Goal: Task Accomplishment & Management: Complete application form

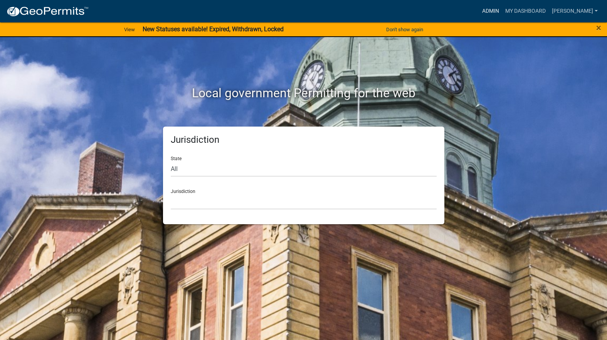
click at [502, 7] on link "Admin" at bounding box center [490, 11] width 23 height 15
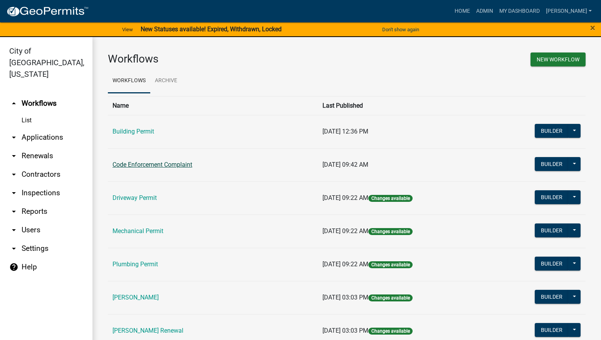
click at [185, 164] on link "Code Enforcement Complaint" at bounding box center [153, 164] width 80 height 7
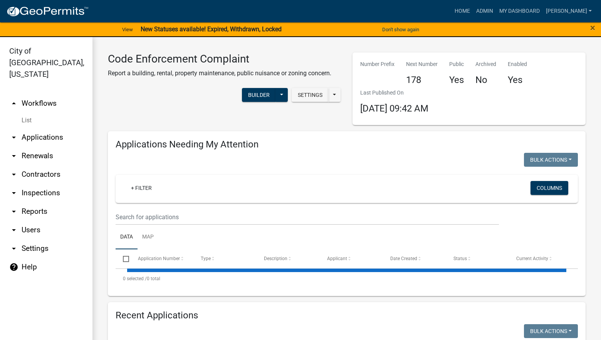
select select "3: 100"
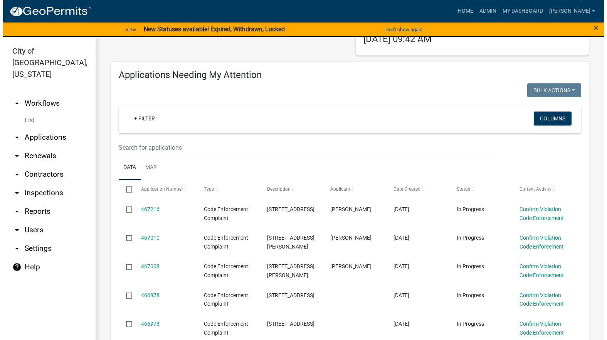
scroll to position [77, 0]
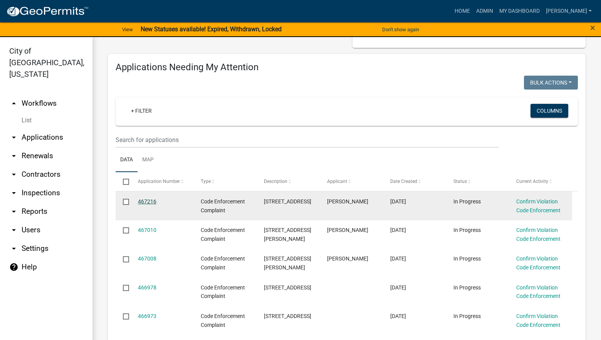
click at [142, 201] on link "467216" at bounding box center [147, 201] width 18 height 6
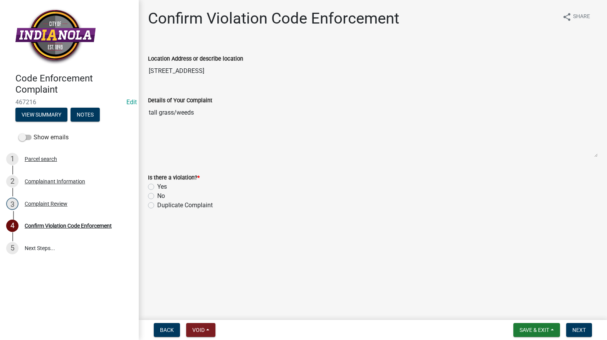
click at [157, 186] on label "Yes" at bounding box center [162, 186] width 10 height 9
click at [157, 186] on input "Yes" at bounding box center [159, 184] width 5 height 5
radio input "true"
click at [577, 325] on button "Next" at bounding box center [579, 330] width 26 height 14
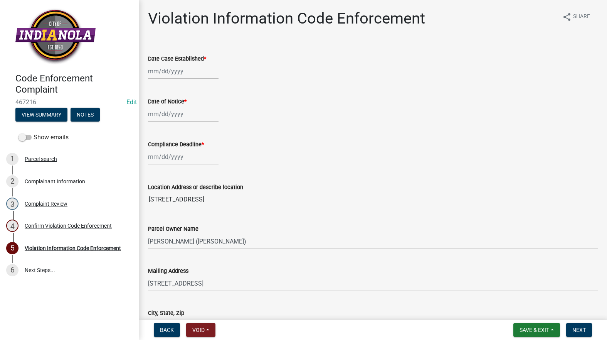
click at [156, 69] on div at bounding box center [183, 71] width 71 height 16
select select "8"
select select "2025"
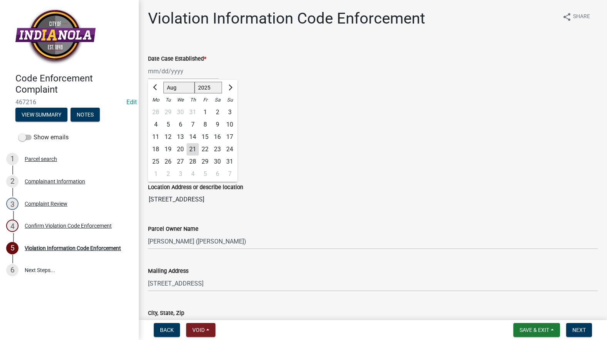
click at [195, 147] on div "21" at bounding box center [193, 149] width 12 height 12
type input "[DATE]"
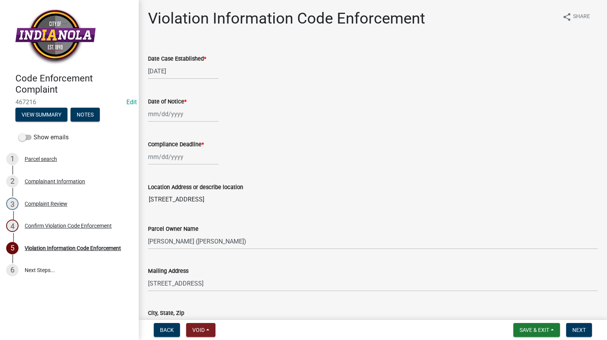
select select "8"
select select "2025"
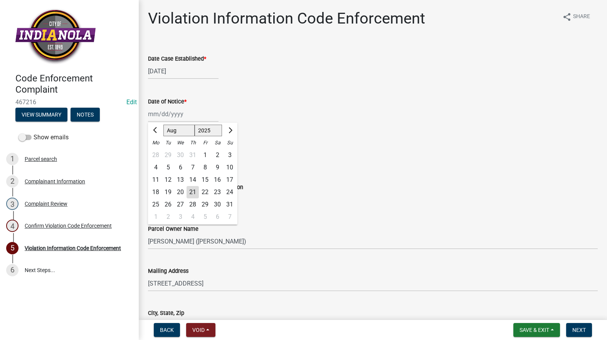
click at [184, 118] on div "[PERSON_NAME] Feb Mar Apr [PERSON_NAME][DATE] Oct Nov [DATE] 1526 1527 1528 152…" at bounding box center [183, 114] width 71 height 16
drag, startPoint x: 191, startPoint y: 190, endPoint x: 193, endPoint y: 174, distance: 16.6
click at [192, 190] on div "21" at bounding box center [193, 192] width 12 height 12
type input "[DATE]"
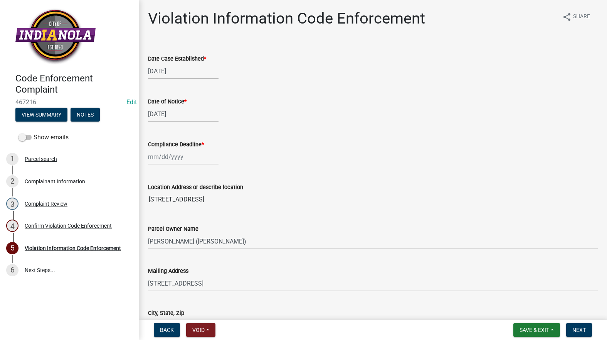
select select "8"
select select "2025"
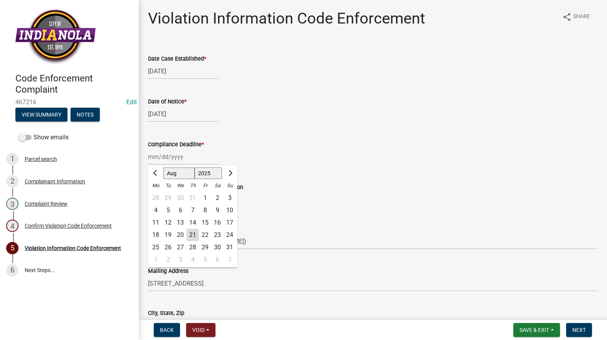
click at [189, 158] on div "[PERSON_NAME] Feb Mar Apr [PERSON_NAME][DATE] Oct Nov [DATE] 1526 1527 1528 152…" at bounding box center [183, 157] width 71 height 16
click at [195, 244] on div "28" at bounding box center [193, 247] width 12 height 12
type input "[DATE]"
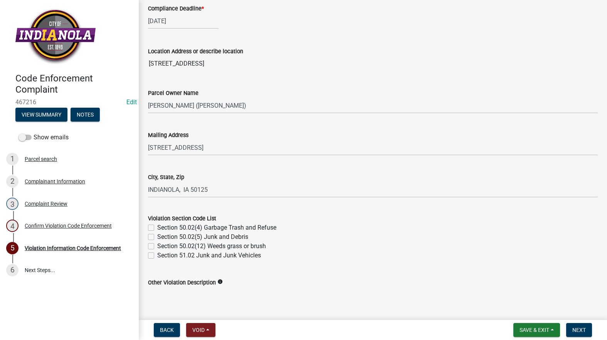
scroll to position [193, 0]
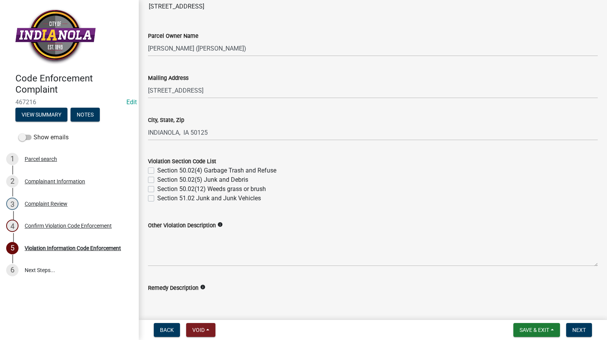
click at [157, 189] on label "Section 50.02(12) Weeds grass or brush" at bounding box center [211, 188] width 109 height 9
click at [157, 189] on input "Section 50.02(12) Weeds grass or brush" at bounding box center [159, 186] width 5 height 5
checkbox input "true"
checkbox input "false"
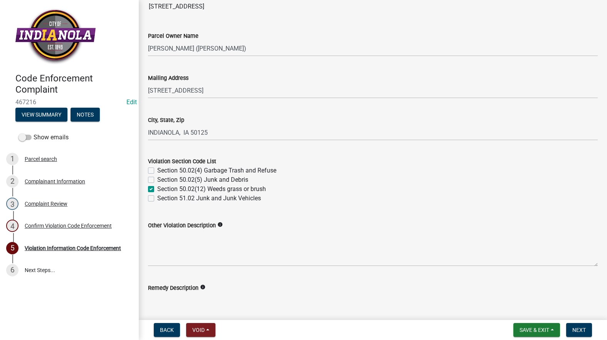
checkbox input "true"
checkbox input "false"
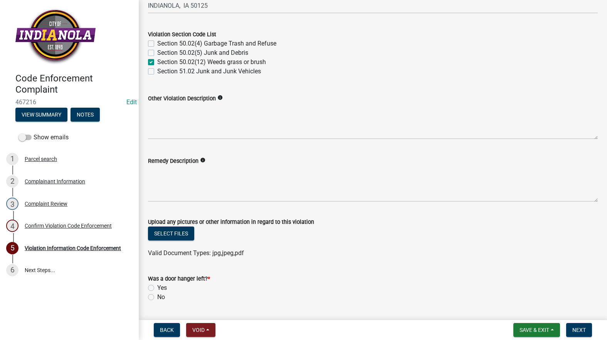
scroll to position [347, 0]
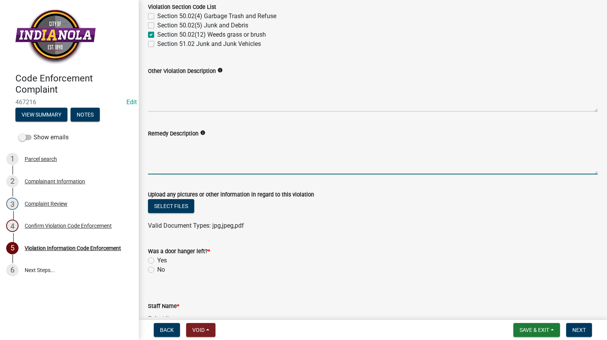
click at [198, 159] on textarea "Remedy Description" at bounding box center [373, 156] width 450 height 36
paste textarea "Mow and trim the property, front and rear, including any right-of-way areas adj…"
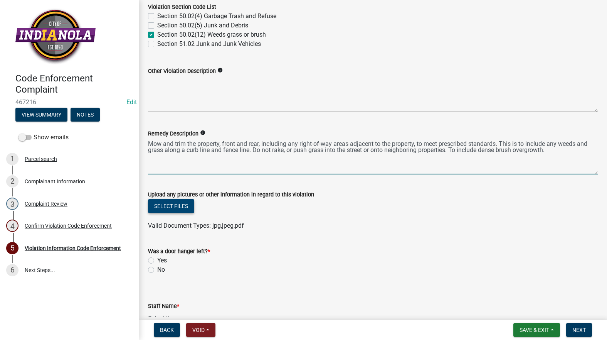
type textarea "Mow and trim the property, front and rear, including any right-of-way areas adj…"
click at [179, 203] on button "Select files" at bounding box center [171, 206] width 46 height 14
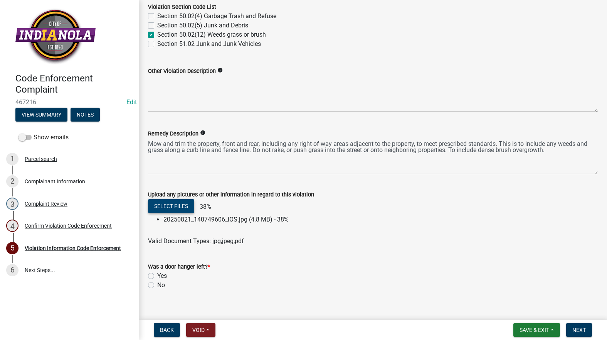
click at [184, 202] on button "Select files" at bounding box center [171, 206] width 46 height 14
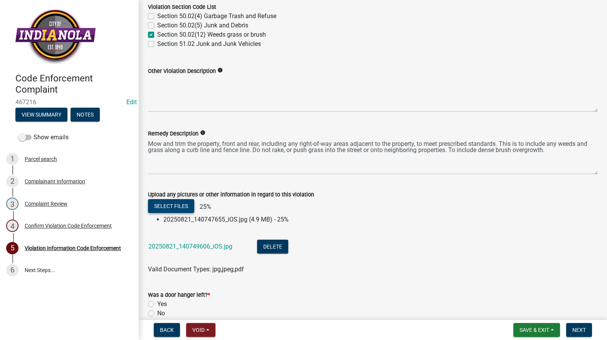
scroll to position [437, 0]
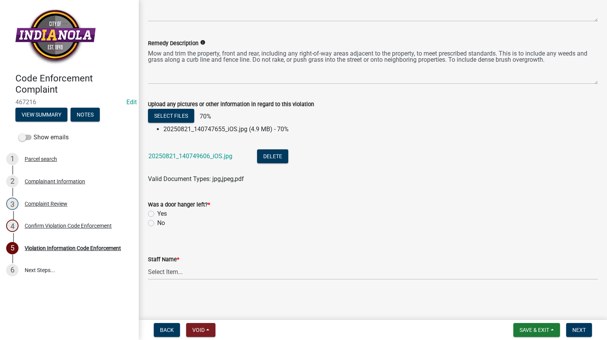
click at [155, 221] on div "No" at bounding box center [373, 222] width 450 height 9
click at [150, 222] on div "Was a door hanger left? * Yes No" at bounding box center [373, 214] width 450 height 28
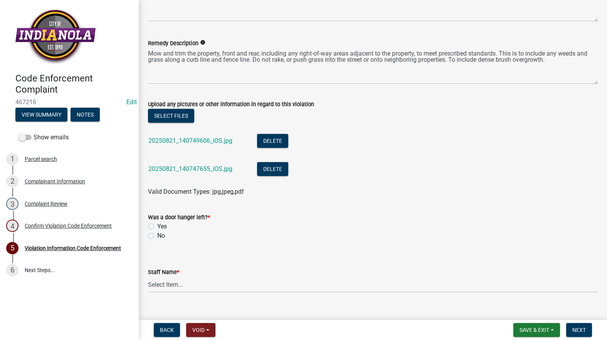
click at [157, 235] on label "No" at bounding box center [161, 235] width 8 height 9
click at [157, 235] on input "No" at bounding box center [159, 233] width 5 height 5
radio input "true"
click at [175, 286] on select "Select Item... [PERSON_NAME] [PERSON_NAME] [PERSON_NAME] Other" at bounding box center [373, 284] width 450 height 16
click at [148, 276] on select "Select Item... [PERSON_NAME] [PERSON_NAME] [PERSON_NAME] Other" at bounding box center [373, 284] width 450 height 16
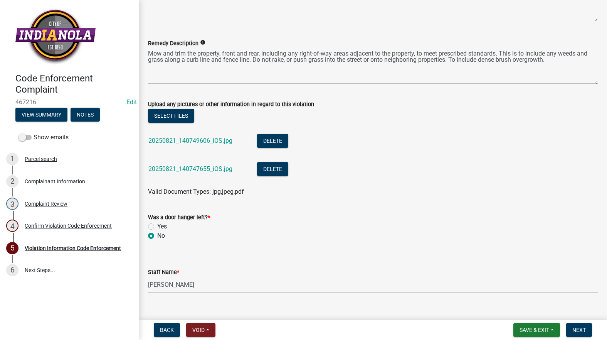
select select "634d5426-b8b3-48ee-aa1e-d523f7499186"
click at [579, 326] on span "Next" at bounding box center [578, 329] width 13 height 6
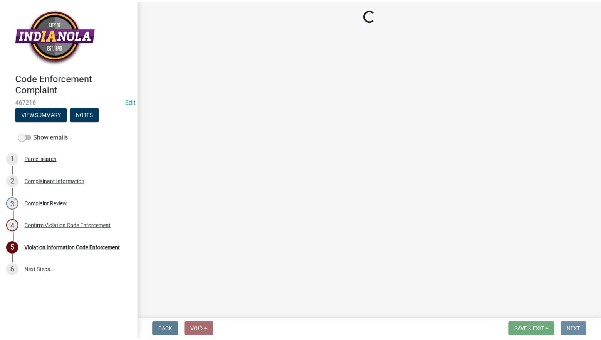
scroll to position [0, 0]
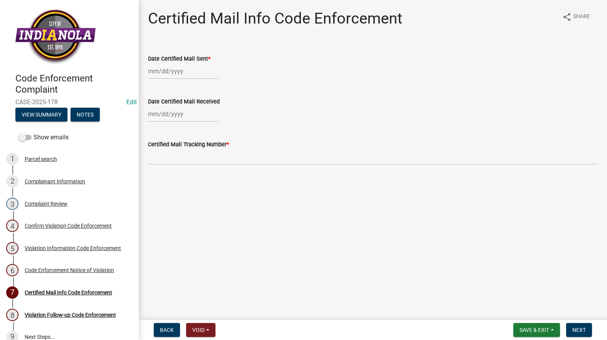
select select "8"
select select "2025"
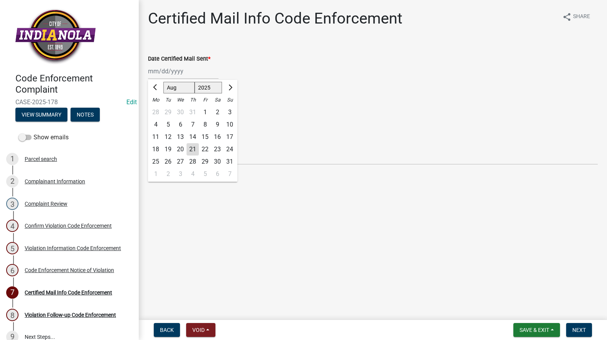
click at [171, 72] on div "[PERSON_NAME] Feb Mar Apr [PERSON_NAME][DATE] Oct Nov [DATE] 1526 1527 1528 152…" at bounding box center [183, 71] width 71 height 16
click at [192, 147] on div "21" at bounding box center [193, 149] width 12 height 12
type input "[DATE]"
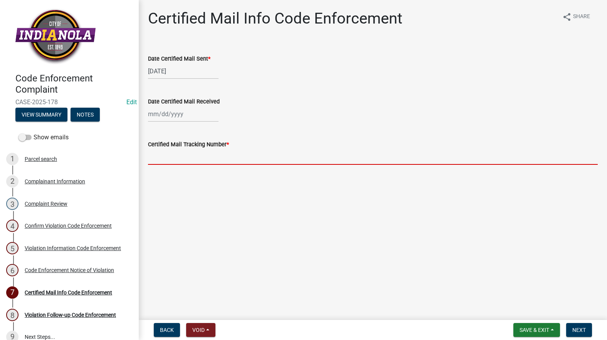
click at [191, 156] on input "Certified Mail Tracking Number *" at bounding box center [373, 157] width 450 height 16
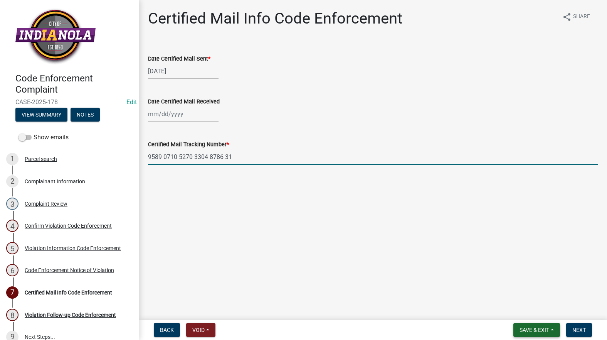
type input "9589 0710 5270 3304 8786 31"
click at [539, 326] on span "Save & Exit" at bounding box center [535, 329] width 30 height 6
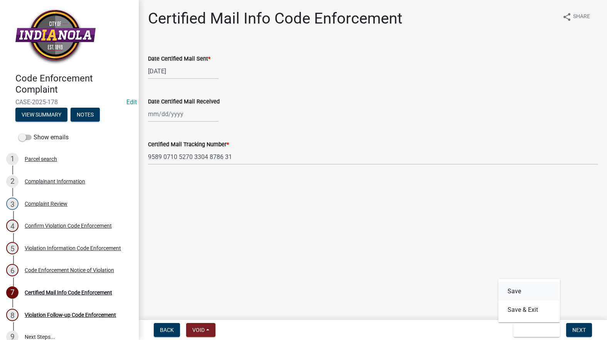
click at [531, 291] on button "Save" at bounding box center [529, 291] width 62 height 18
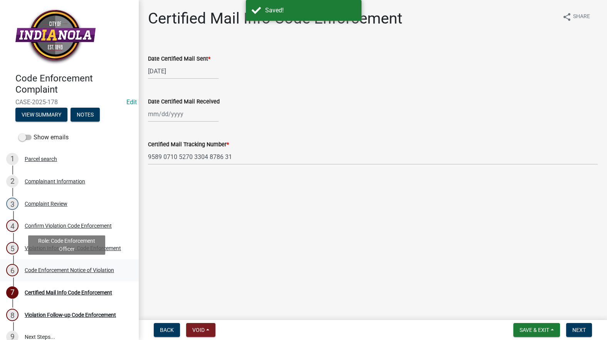
click at [49, 267] on div "Code Enforcement Notice of Violation" at bounding box center [69, 269] width 89 height 5
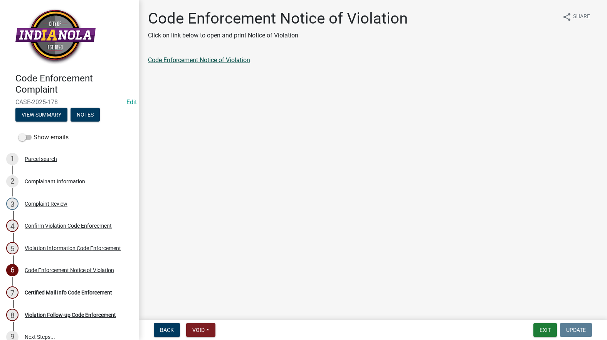
click at [193, 61] on link "Code Enforcement Notice of Violation" at bounding box center [199, 59] width 102 height 7
click at [539, 325] on button "Exit" at bounding box center [545, 330] width 24 height 14
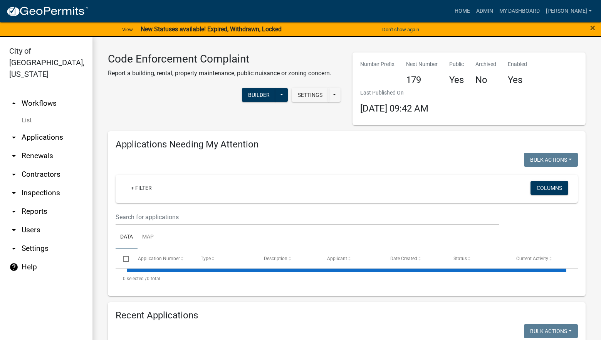
select select "3: 100"
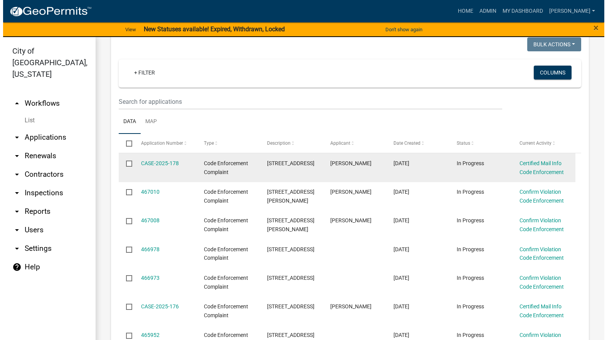
scroll to position [116, 0]
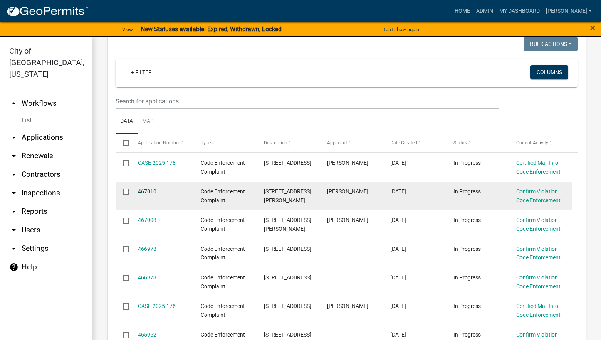
click at [155, 189] on link "467010" at bounding box center [147, 191] width 18 height 6
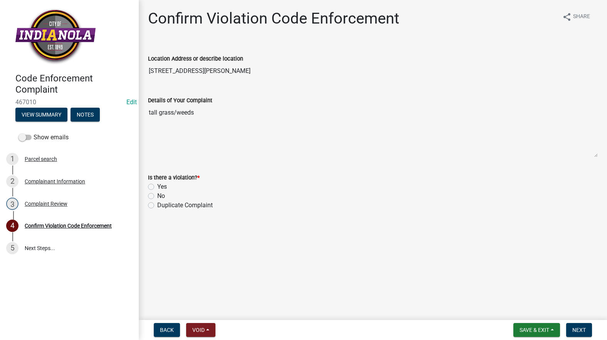
click at [157, 187] on label "Yes" at bounding box center [162, 186] width 10 height 9
click at [157, 187] on input "Yes" at bounding box center [159, 184] width 5 height 5
radio input "true"
click at [585, 327] on span "Next" at bounding box center [578, 329] width 13 height 6
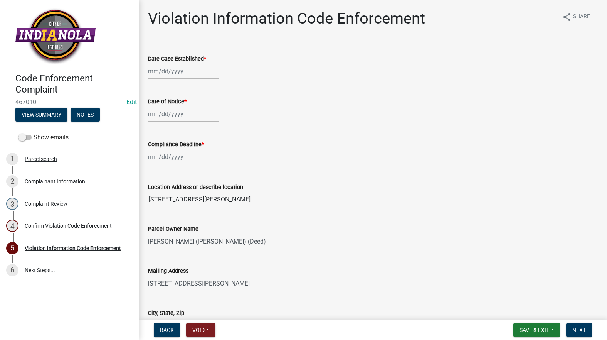
click at [177, 72] on div at bounding box center [183, 71] width 71 height 16
select select "8"
select select "2025"
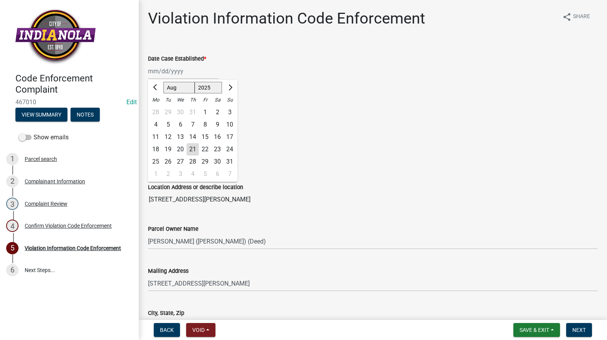
click at [190, 145] on div "21" at bounding box center [193, 149] width 12 height 12
type input "[DATE]"
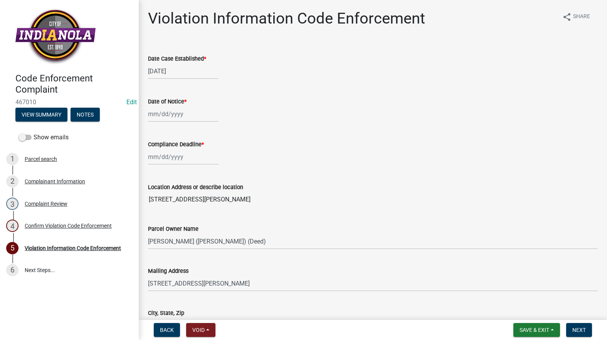
click at [178, 116] on div at bounding box center [183, 114] width 71 height 16
select select "8"
select select "2025"
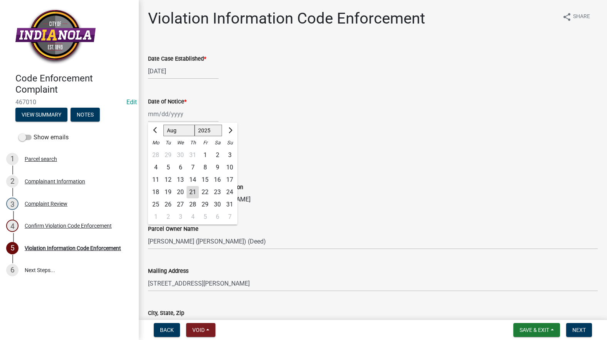
click at [191, 192] on div "21" at bounding box center [193, 192] width 12 height 12
type input "[DATE]"
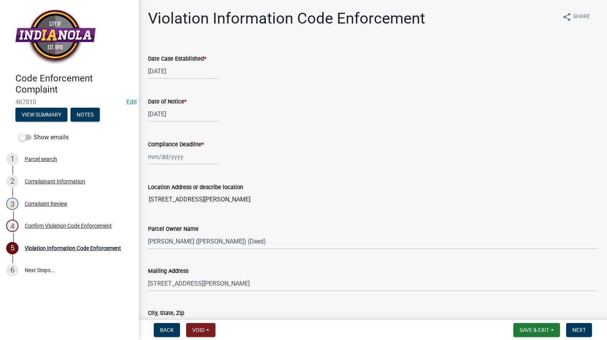
click at [185, 158] on div at bounding box center [183, 157] width 71 height 16
select select "8"
select select "2025"
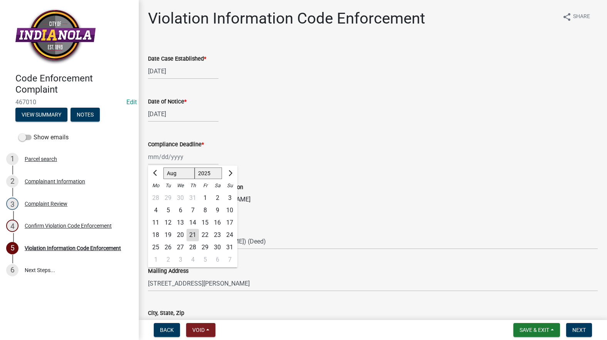
click at [196, 247] on div "28" at bounding box center [193, 247] width 12 height 12
type input "[DATE]"
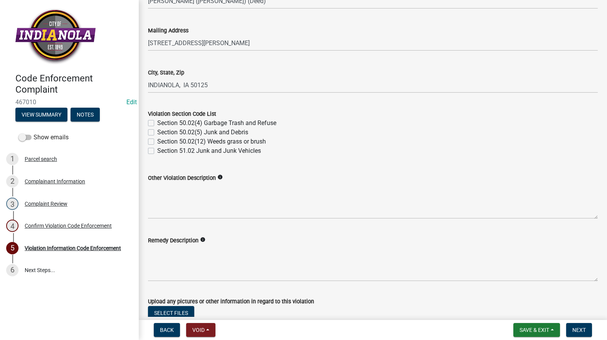
scroll to position [270, 0]
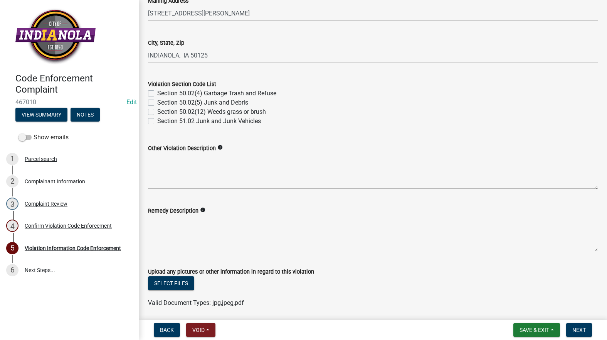
click at [157, 113] on label "Section 50.02(12) Weeds grass or brush" at bounding box center [211, 111] width 109 height 9
click at [157, 112] on input "Section 50.02(12) Weeds grass or brush" at bounding box center [159, 109] width 5 height 5
checkbox input "true"
checkbox input "false"
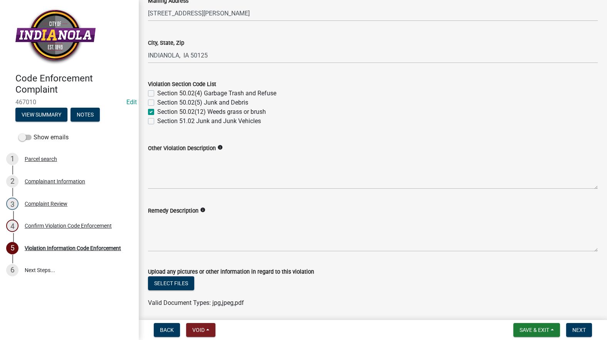
checkbox input "true"
checkbox input "false"
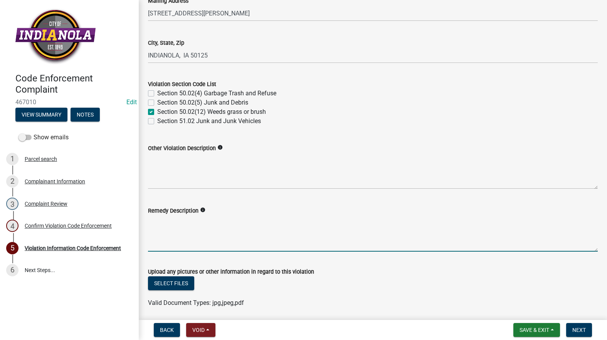
click at [201, 232] on textarea "Remedy Description" at bounding box center [373, 233] width 450 height 36
paste textarea "Mow and trim the property, front and rear, including any right-of-way areas adj…"
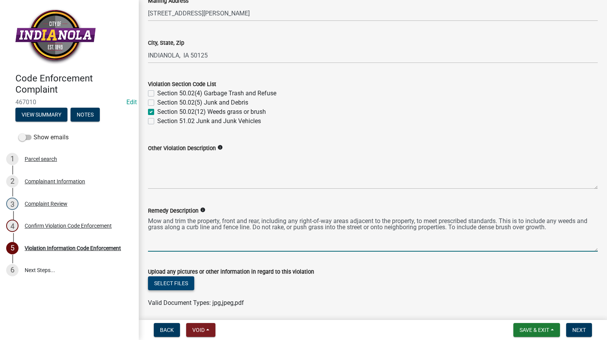
type textarea "Mow and trim the property, front and rear, including any right-of-way areas adj…"
click at [171, 282] on button "Select files" at bounding box center [171, 283] width 46 height 14
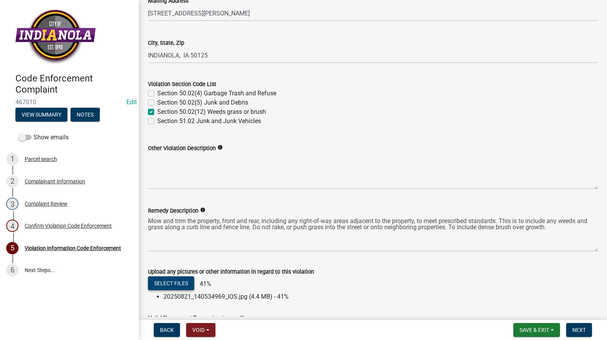
click at [165, 279] on button "Select files" at bounding box center [171, 283] width 46 height 14
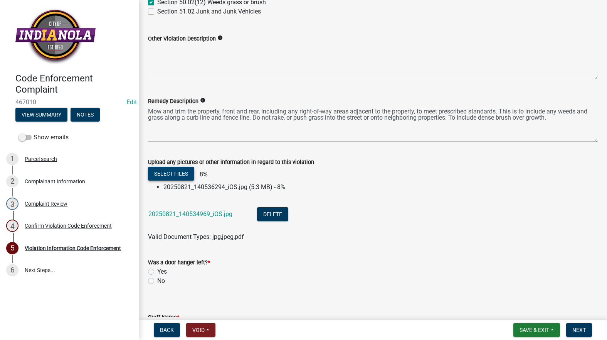
scroll to position [437, 0]
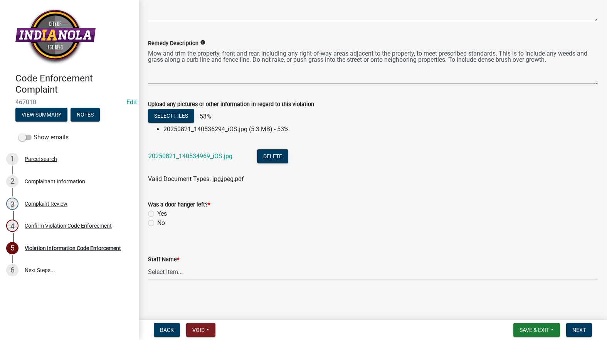
click at [148, 219] on div "Was a door hanger left? * Yes No" at bounding box center [372, 208] width 461 height 37
click at [154, 224] on div "No" at bounding box center [373, 222] width 450 height 9
click at [157, 224] on label "No" at bounding box center [161, 222] width 8 height 9
click at [157, 223] on input "No" at bounding box center [159, 220] width 5 height 5
radio input "true"
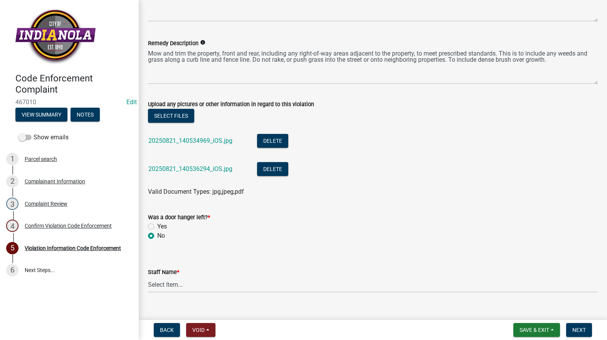
click at [210, 296] on wm-data-entity-input "Staff Name * Select Item... [PERSON_NAME] [PERSON_NAME] [PERSON_NAME] Other" at bounding box center [373, 273] width 450 height 52
click at [208, 284] on select "Select Item... [PERSON_NAME] [PERSON_NAME] [PERSON_NAME] Other" at bounding box center [373, 284] width 450 height 16
click at [148, 276] on select "Select Item... [PERSON_NAME] [PERSON_NAME] [PERSON_NAME] Other" at bounding box center [373, 284] width 450 height 16
select select "634d5426-b8b3-48ee-aa1e-d523f7499186"
click at [575, 328] on span "Next" at bounding box center [578, 329] width 13 height 6
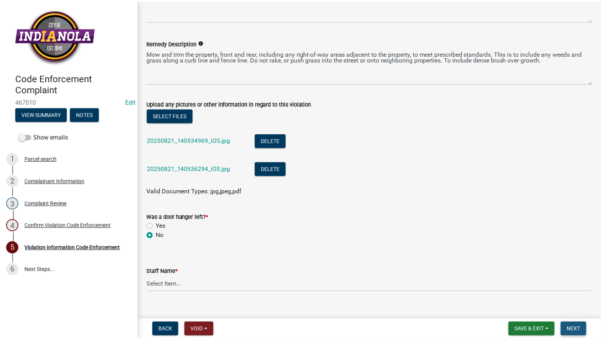
scroll to position [0, 0]
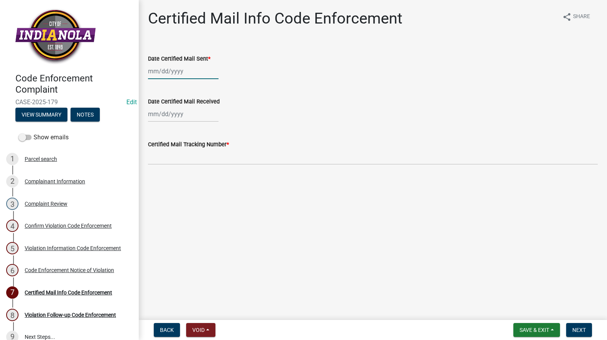
select select "8"
select select "2025"
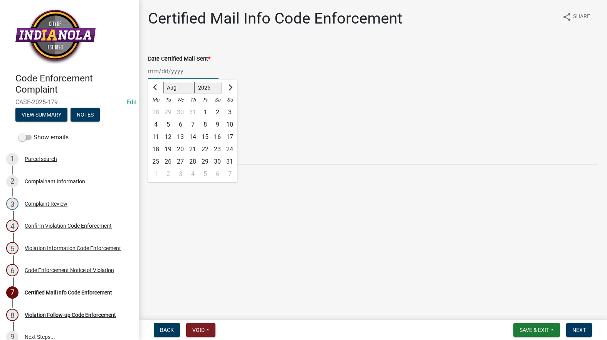
click at [189, 73] on div "[PERSON_NAME] Feb Mar Apr [PERSON_NAME][DATE] Oct Nov [DATE] 1526 1527 1528 152…" at bounding box center [183, 71] width 71 height 16
click at [192, 148] on div "21" at bounding box center [193, 149] width 12 height 12
type input "[DATE]"
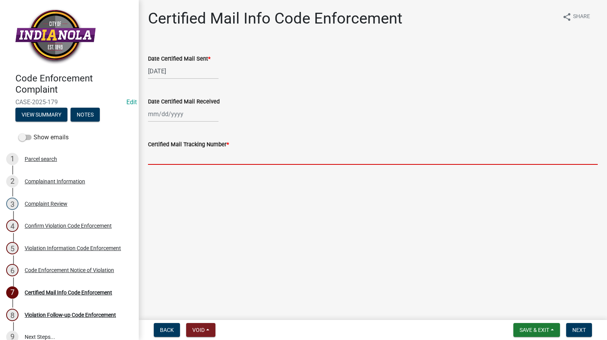
click at [195, 158] on input "Certified Mail Tracking Number *" at bounding box center [373, 157] width 450 height 16
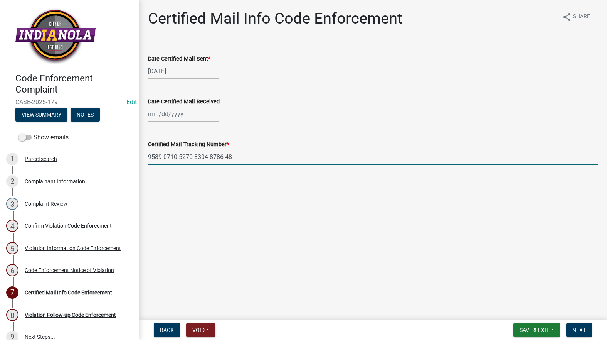
drag, startPoint x: 195, startPoint y: 158, endPoint x: 202, endPoint y: 168, distance: 11.8
click at [202, 168] on wm-data-entity-input "Certified Mail Tracking Number * 9589 0710 5270 3304 8786 48" at bounding box center [373, 150] width 450 height 42
type input "9589 0710 5270 3304 8786 48"
click at [240, 199] on main "Certified Mail Info Code Enforcement share Share Date Certified Mail Sent * [DA…" at bounding box center [373, 158] width 468 height 316
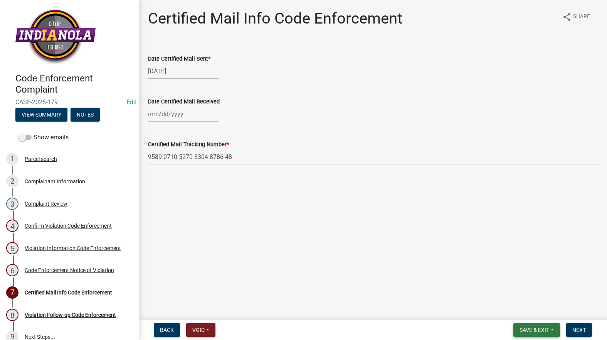
click at [537, 323] on button "Save & Exit" at bounding box center [536, 330] width 47 height 14
drag, startPoint x: 524, startPoint y: 293, endPoint x: 523, endPoint y: 287, distance: 5.1
click at [524, 290] on button "Save" at bounding box center [529, 291] width 62 height 18
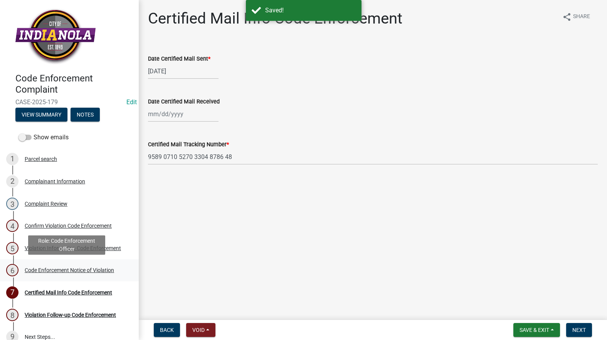
click at [97, 264] on div "6 Code Enforcement Notice of Violation" at bounding box center [66, 270] width 120 height 12
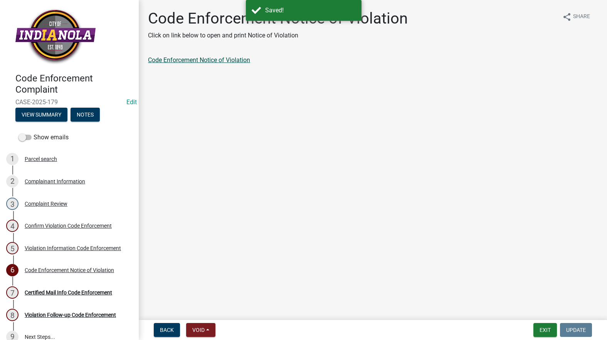
click at [190, 60] on link "Code Enforcement Notice of Violation" at bounding box center [199, 59] width 102 height 7
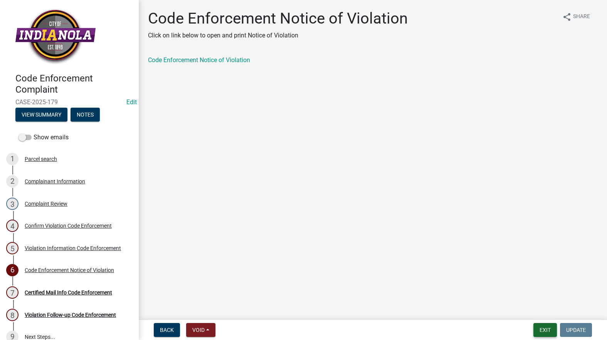
drag, startPoint x: 548, startPoint y: 331, endPoint x: 549, endPoint y: 325, distance: 5.9
click at [549, 325] on button "Exit" at bounding box center [545, 330] width 24 height 14
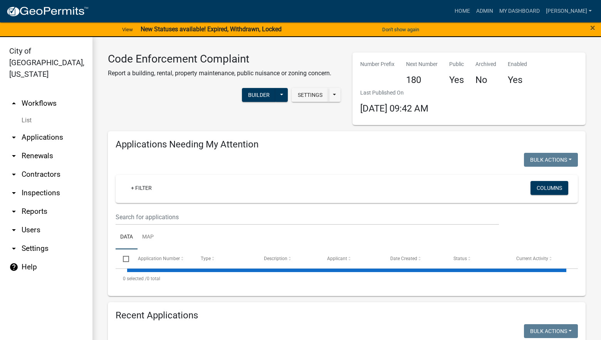
select select "3: 100"
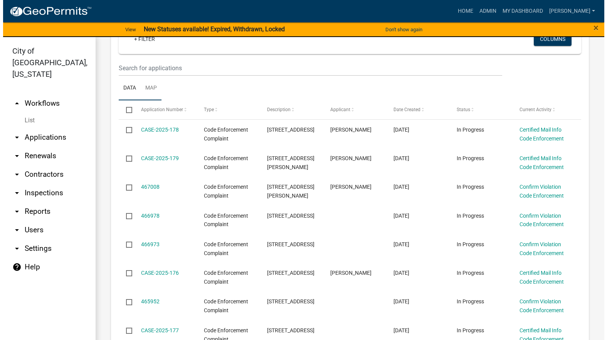
scroll to position [154, 0]
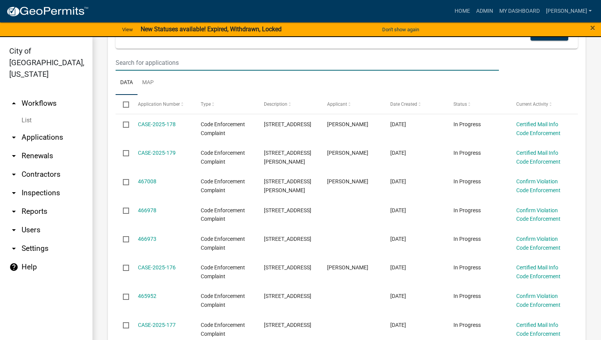
click at [218, 62] on input "text" at bounding box center [307, 63] width 383 height 16
type input "101"
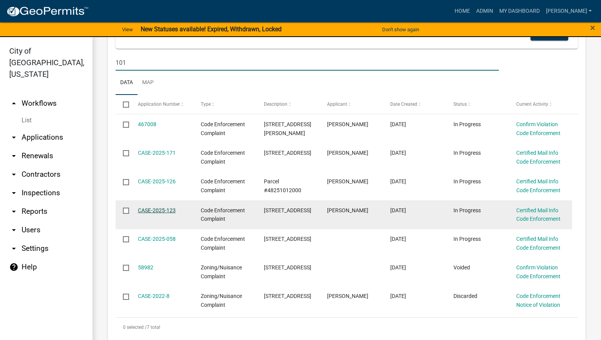
click at [160, 209] on link "CASE-2025-123" at bounding box center [157, 210] width 38 height 6
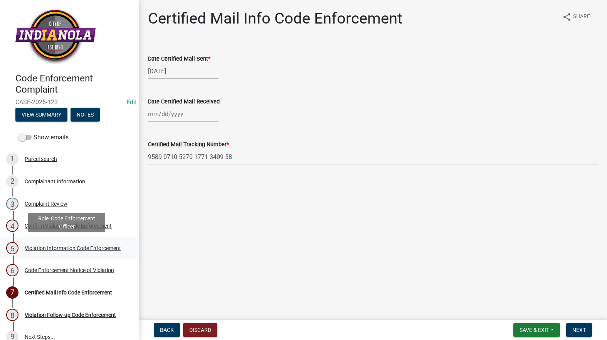
click at [40, 245] on div "Violation Information Code Enforcement" at bounding box center [73, 247] width 96 height 5
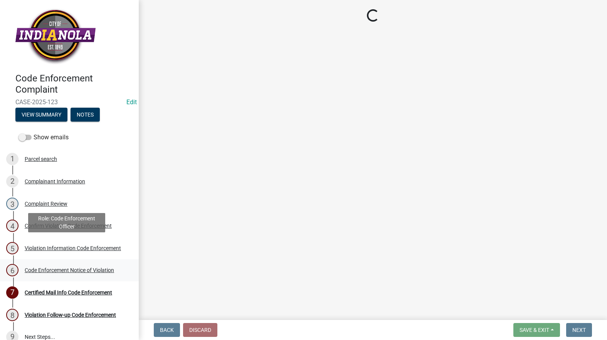
select select "634d5426-b8b3-48ee-aa1e-d523f7499186"
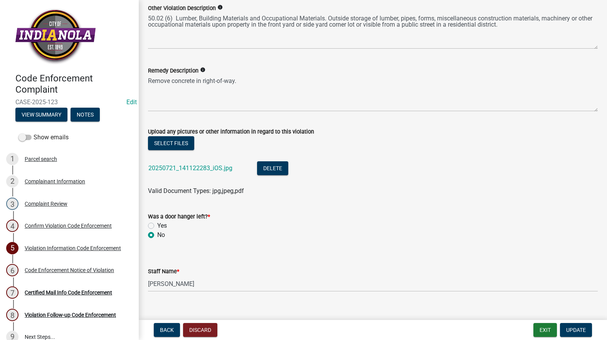
scroll to position [422, 0]
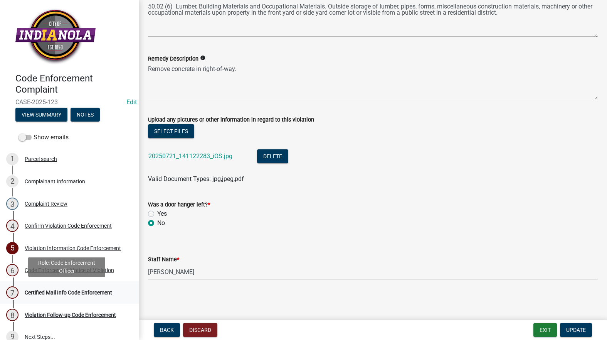
click at [45, 291] on div "Certified Mail Info Code Enforcement" at bounding box center [68, 291] width 87 height 5
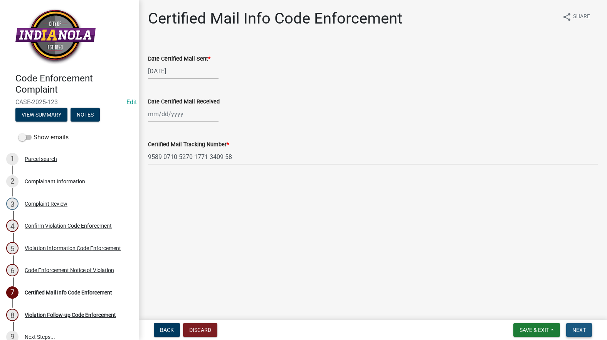
click at [577, 324] on button "Next" at bounding box center [579, 330] width 26 height 14
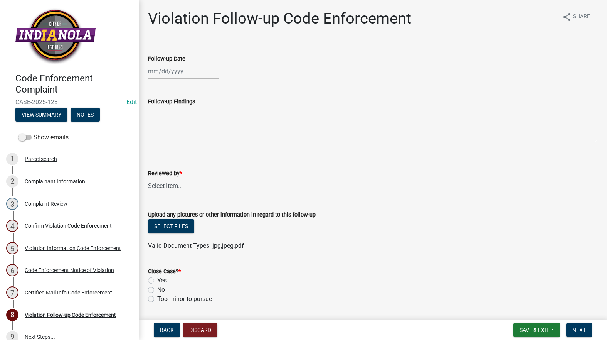
click at [174, 69] on div at bounding box center [183, 71] width 71 height 16
select select "8"
select select "2025"
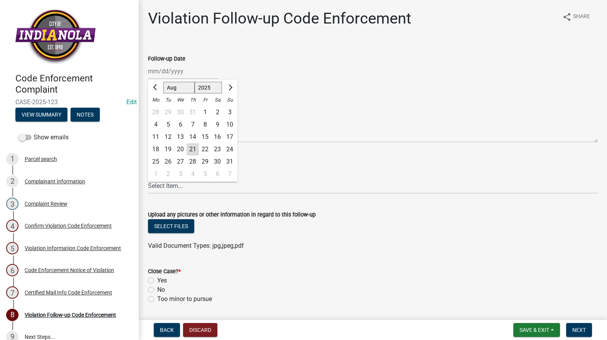
click at [192, 146] on div "21" at bounding box center [193, 149] width 12 height 12
type input "[DATE]"
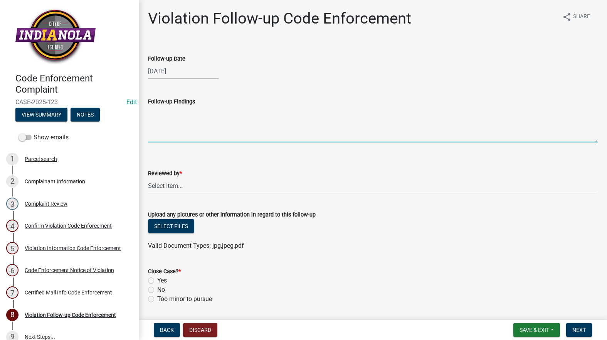
click at [190, 133] on textarea "Follow-up Findings" at bounding box center [373, 124] width 450 height 36
type textarea "C"
type textarea "Sidewalk panels still in right-of-way. City will [PERSON_NAME]"
click at [207, 192] on select "Select Item... [PERSON_NAME] [PERSON_NAME] [PERSON_NAME] Other" at bounding box center [373, 186] width 450 height 16
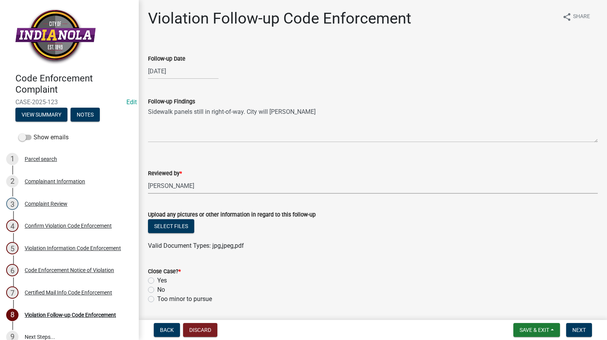
click at [148, 178] on select "Select Item... [PERSON_NAME] [PERSON_NAME] [PERSON_NAME] Other" at bounding box center [373, 186] width 450 height 16
select select "634d5426-b8b3-48ee-aa1e-d523f7499186"
click at [296, 115] on textarea "Sidewalk panels still in right-of-way. City will [PERSON_NAME]" at bounding box center [373, 124] width 450 height 36
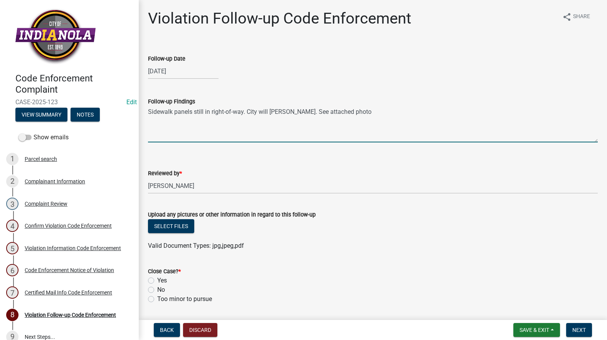
drag, startPoint x: 291, startPoint y: 108, endPoint x: 140, endPoint y: 96, distance: 152.0
click at [140, 96] on div "Violation Follow-up Code Enforcement share Share Follow-up Date [DATE] Follow-u…" at bounding box center [373, 194] width 468 height 370
type textarea "Sidewalk panels still in right-of-way. City will [PERSON_NAME]. See attached ph…"
click at [172, 224] on button "Select files" at bounding box center [171, 226] width 46 height 14
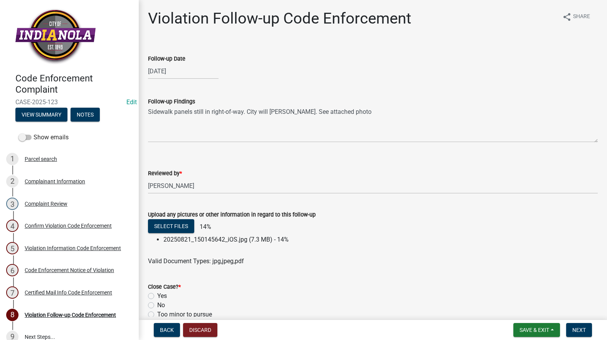
click at [157, 305] on label "No" at bounding box center [161, 304] width 8 height 9
click at [157, 305] on input "No" at bounding box center [159, 302] width 5 height 5
radio input "true"
click at [581, 332] on span "Next" at bounding box center [578, 329] width 13 height 6
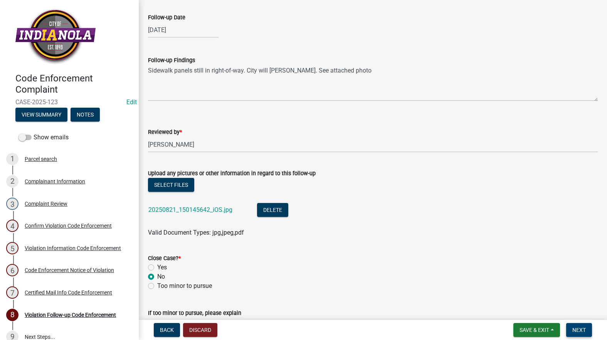
scroll to position [114, 0]
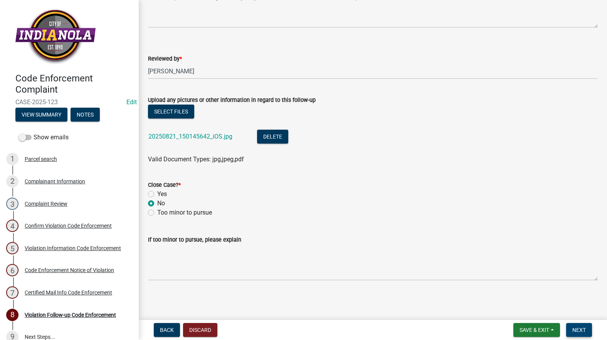
click at [587, 328] on button "Next" at bounding box center [579, 330] width 26 height 14
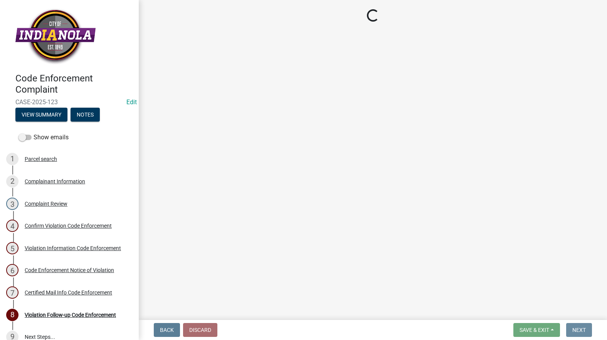
scroll to position [0, 0]
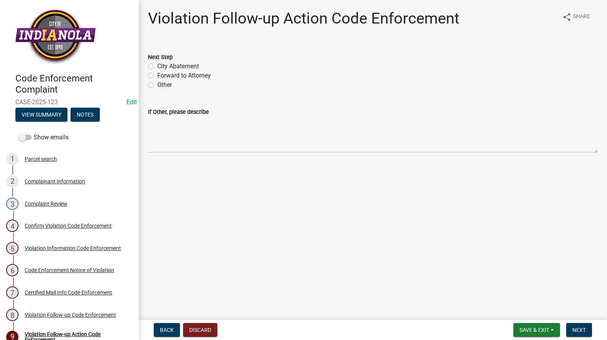
click at [157, 68] on label "City Abatement" at bounding box center [178, 66] width 42 height 9
click at [157, 67] on input "City Abatement" at bounding box center [159, 64] width 5 height 5
radio input "true"
click at [179, 121] on textarea "If Other, please describe" at bounding box center [373, 134] width 450 height 36
paste textarea "Sidewalk panels still in right-of-way. City will [PERSON_NAME]. See attached ph…"
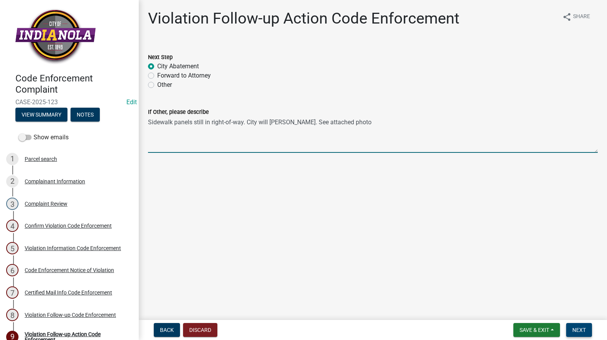
type textarea "Sidewalk panels still in right-of-way. City will [PERSON_NAME]. See attached ph…"
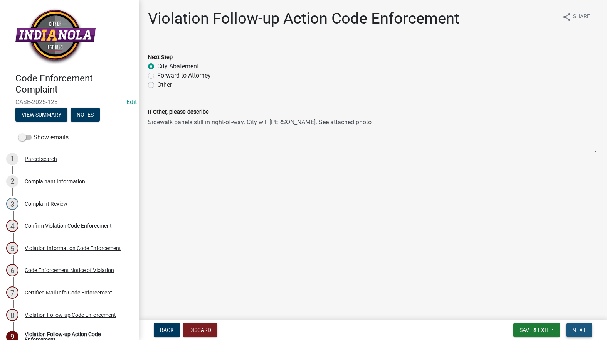
click at [575, 325] on button "Next" at bounding box center [579, 330] width 26 height 14
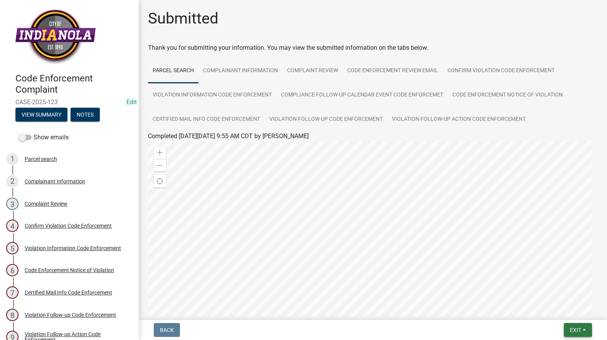
click at [568, 326] on button "Exit" at bounding box center [578, 330] width 28 height 14
click at [562, 315] on button "Save & Exit" at bounding box center [561, 309] width 62 height 18
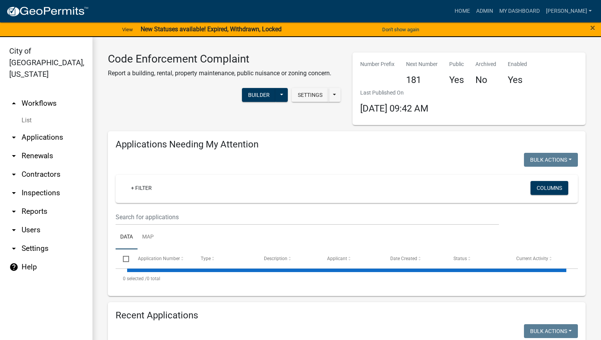
select select "3: 100"
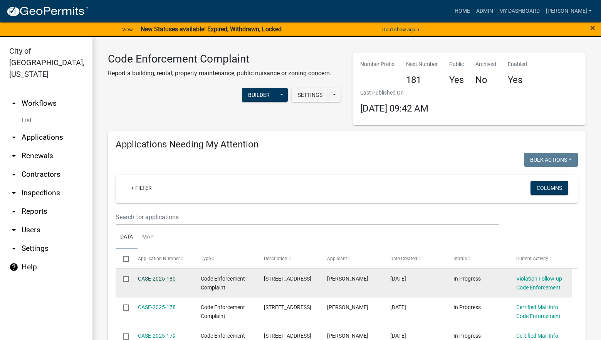
click at [151, 276] on link "CASE-2025-180" at bounding box center [157, 278] width 38 height 6
